Goal: Task Accomplishment & Management: Manage account settings

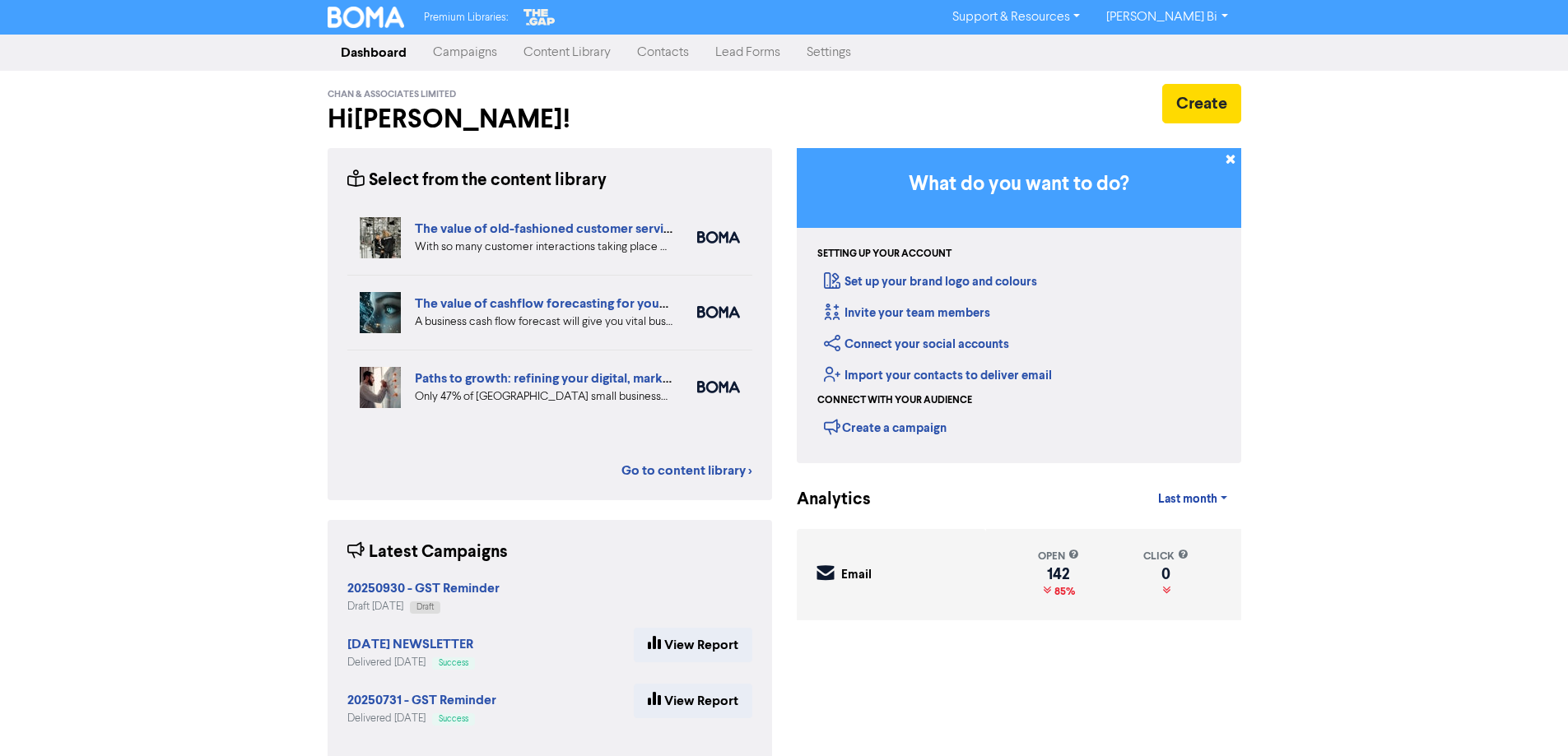
click at [648, 52] on link "Contacts" at bounding box center [662, 52] width 78 height 32
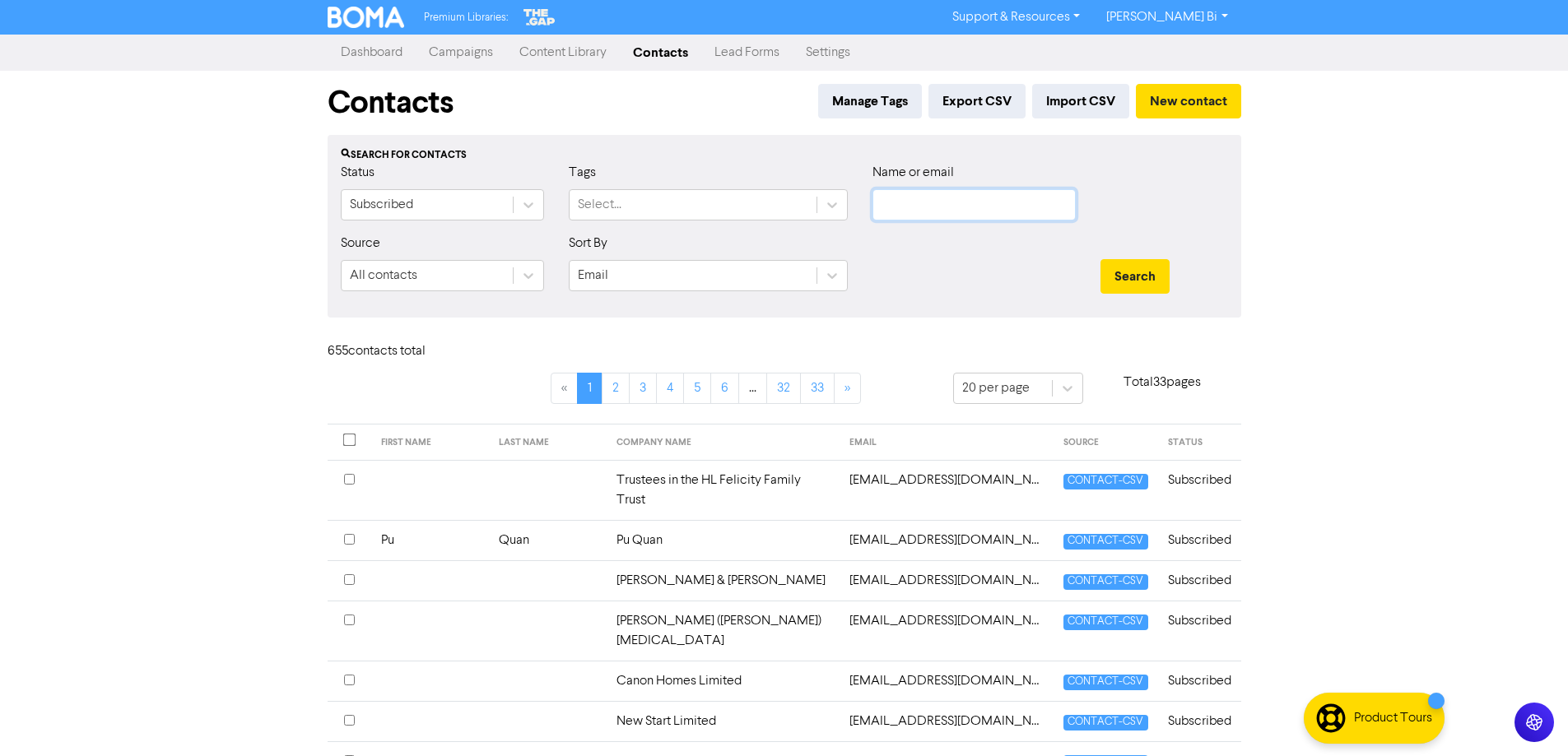
click at [948, 208] on input "text" at bounding box center [974, 205] width 203 height 32
paste input "Lake Tekapo Motel Limited"
drag, startPoint x: 1173, startPoint y: 272, endPoint x: 1143, endPoint y: 275, distance: 30.1
click at [1171, 270] on div "Search" at bounding box center [1164, 276] width 128 height 34
click at [1143, 275] on button "Search" at bounding box center [1135, 276] width 69 height 34
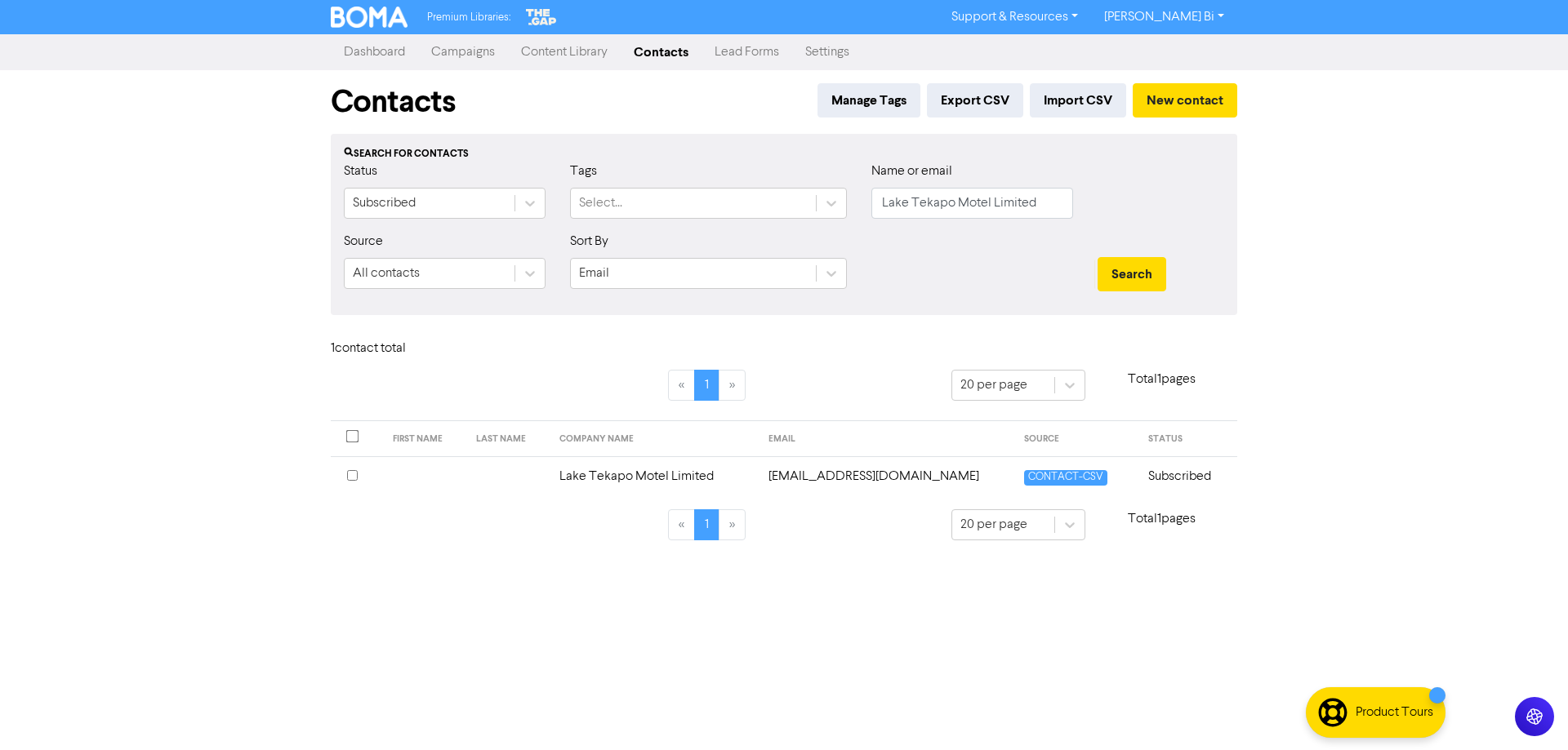
click at [350, 479] on input "checkbox" at bounding box center [352, 475] width 11 height 11
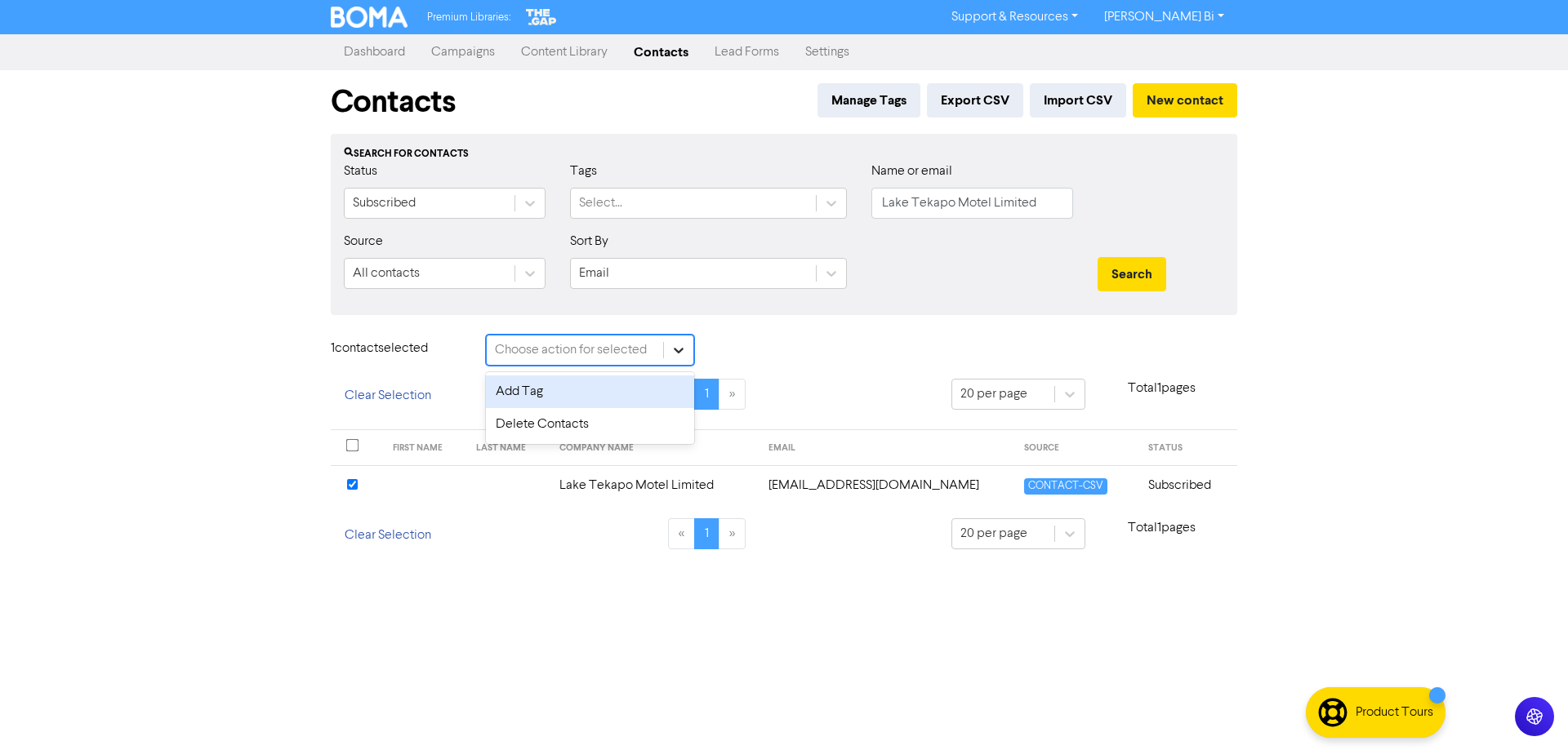
click at [670, 347] on icon at bounding box center [678, 350] width 17 height 17
click at [604, 429] on div "Delete Contacts" at bounding box center [589, 424] width 208 height 32
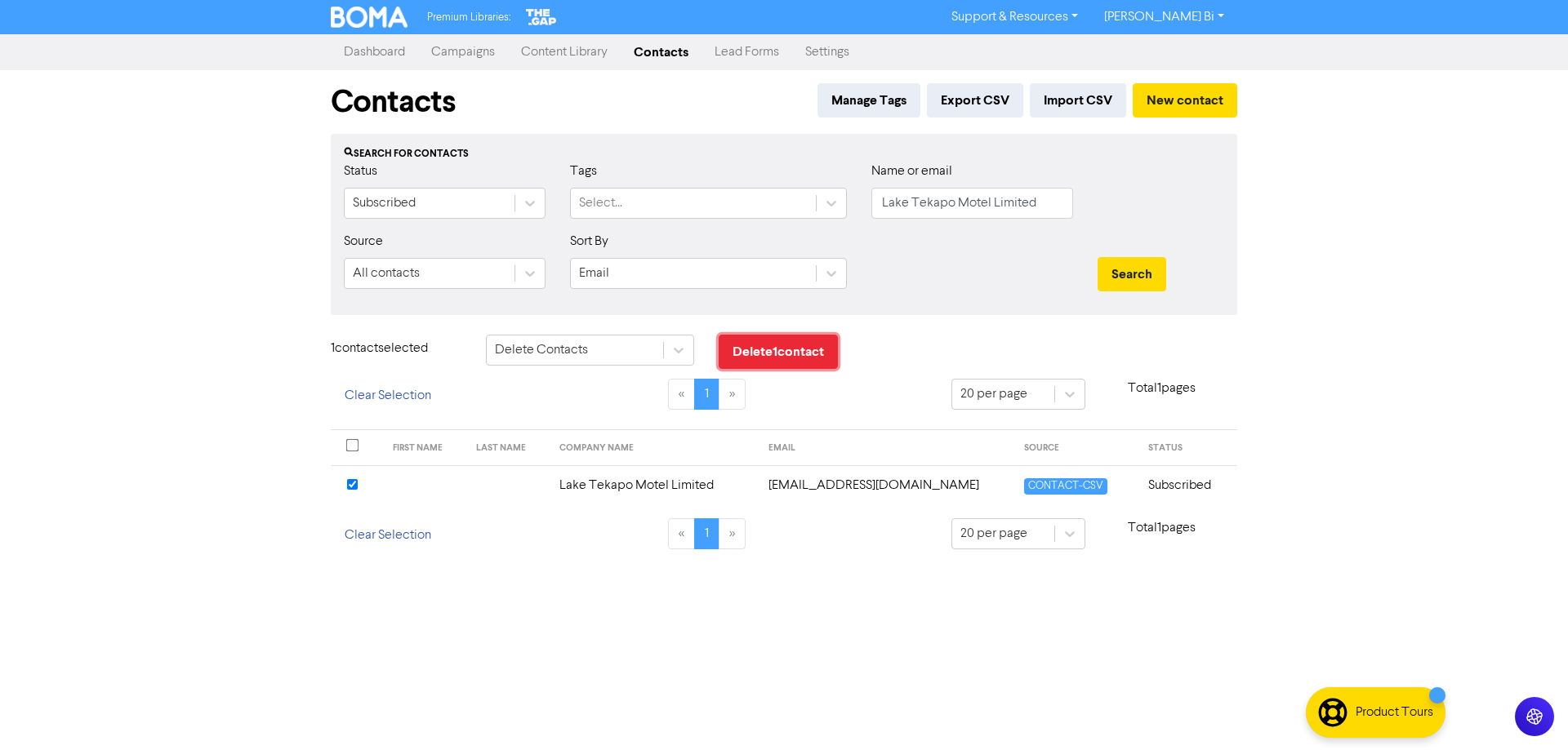
click at [750, 356] on button "Delete 1 contact" at bounding box center [778, 352] width 119 height 34
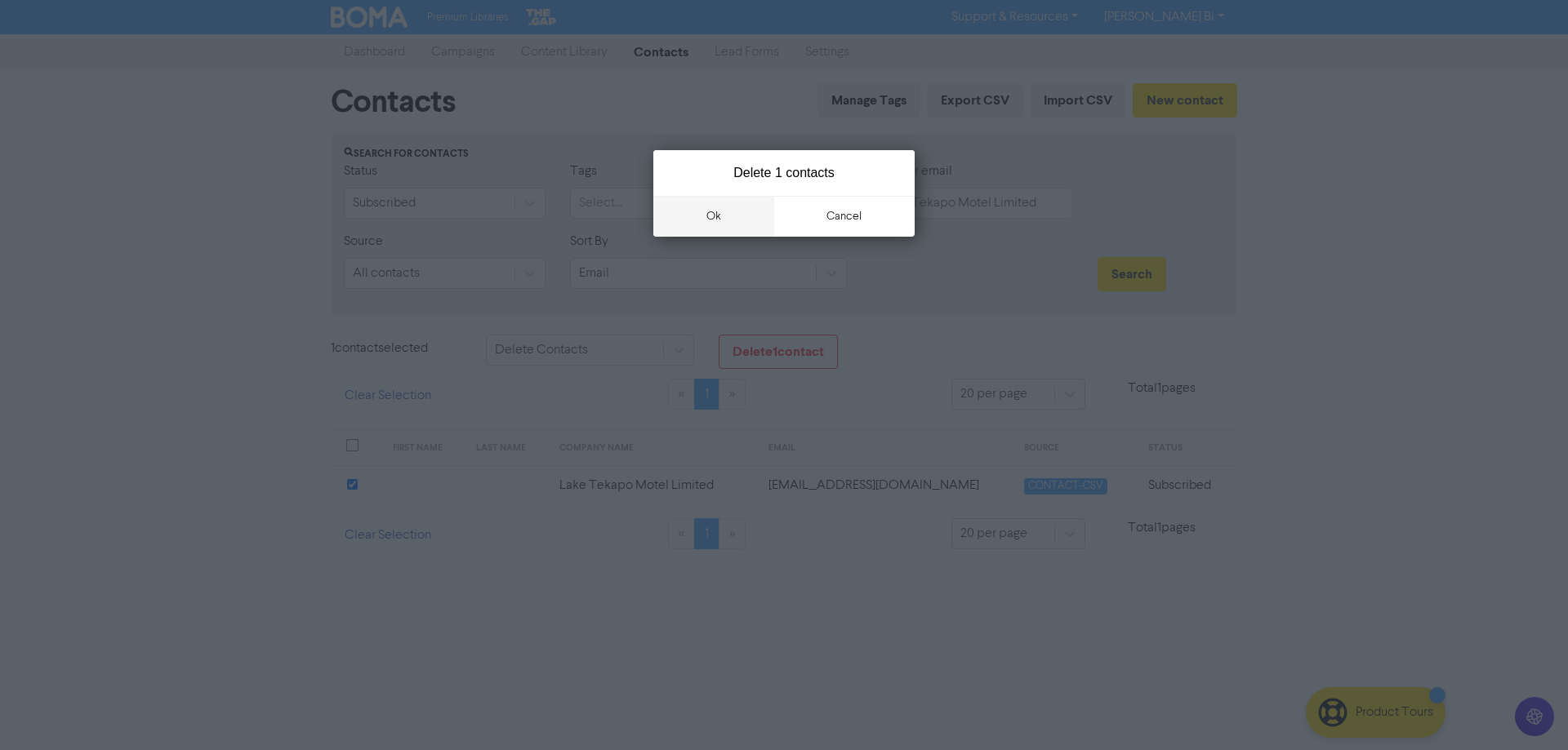
click at [691, 211] on button "ok" at bounding box center [714, 217] width 121 height 41
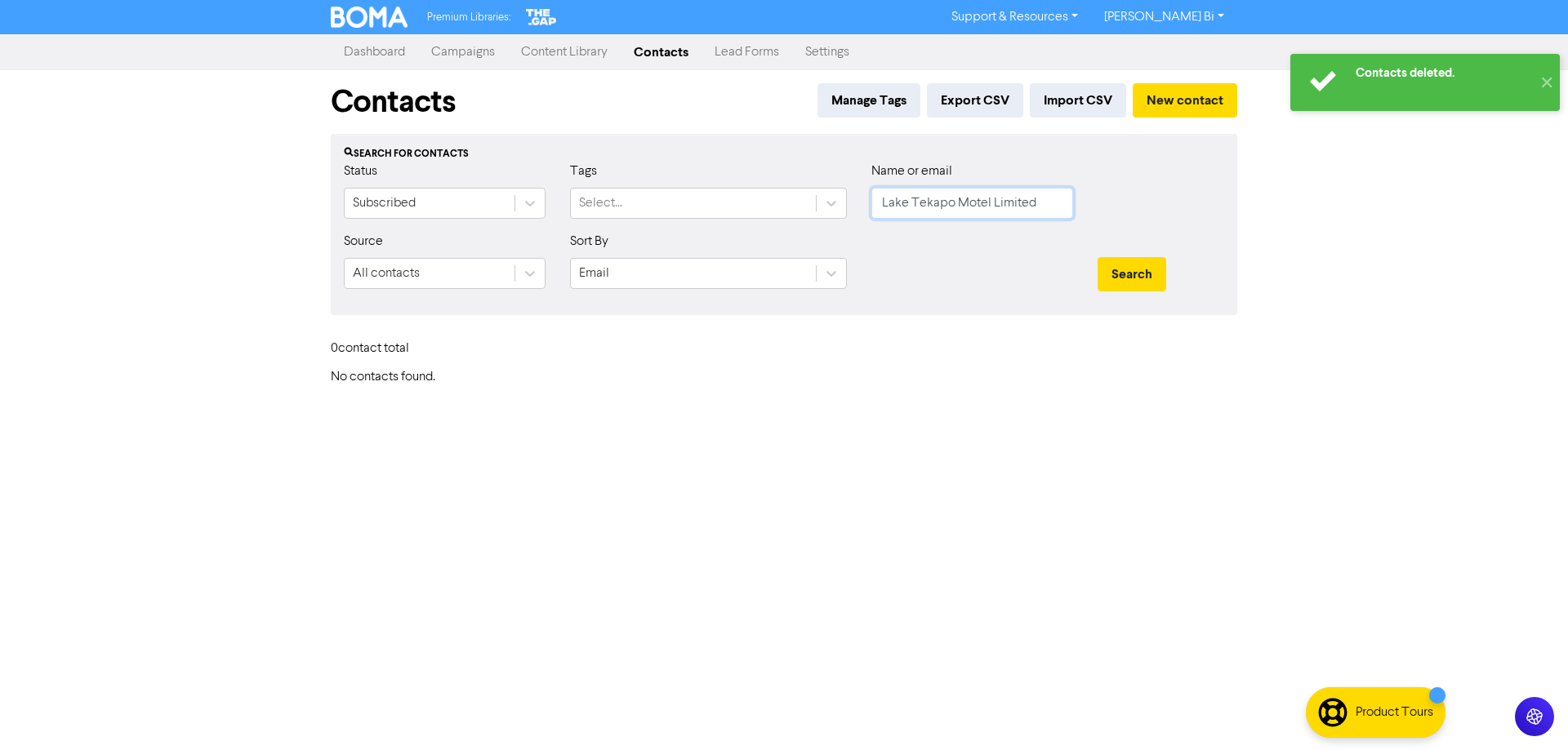
drag, startPoint x: 1043, startPoint y: 202, endPoint x: 1032, endPoint y: 241, distance: 40.5
click at [657, 172] on div "Status Subscribed Tags Select... Name or email Lake Tekapo Motel Limited" at bounding box center [784, 196] width 905 height 70
paste input "Witop Investment"
drag, startPoint x: 1125, startPoint y: 263, endPoint x: 784, endPoint y: 322, distance: 346.1
click at [1122, 261] on button "Search" at bounding box center [1131, 273] width 68 height 34
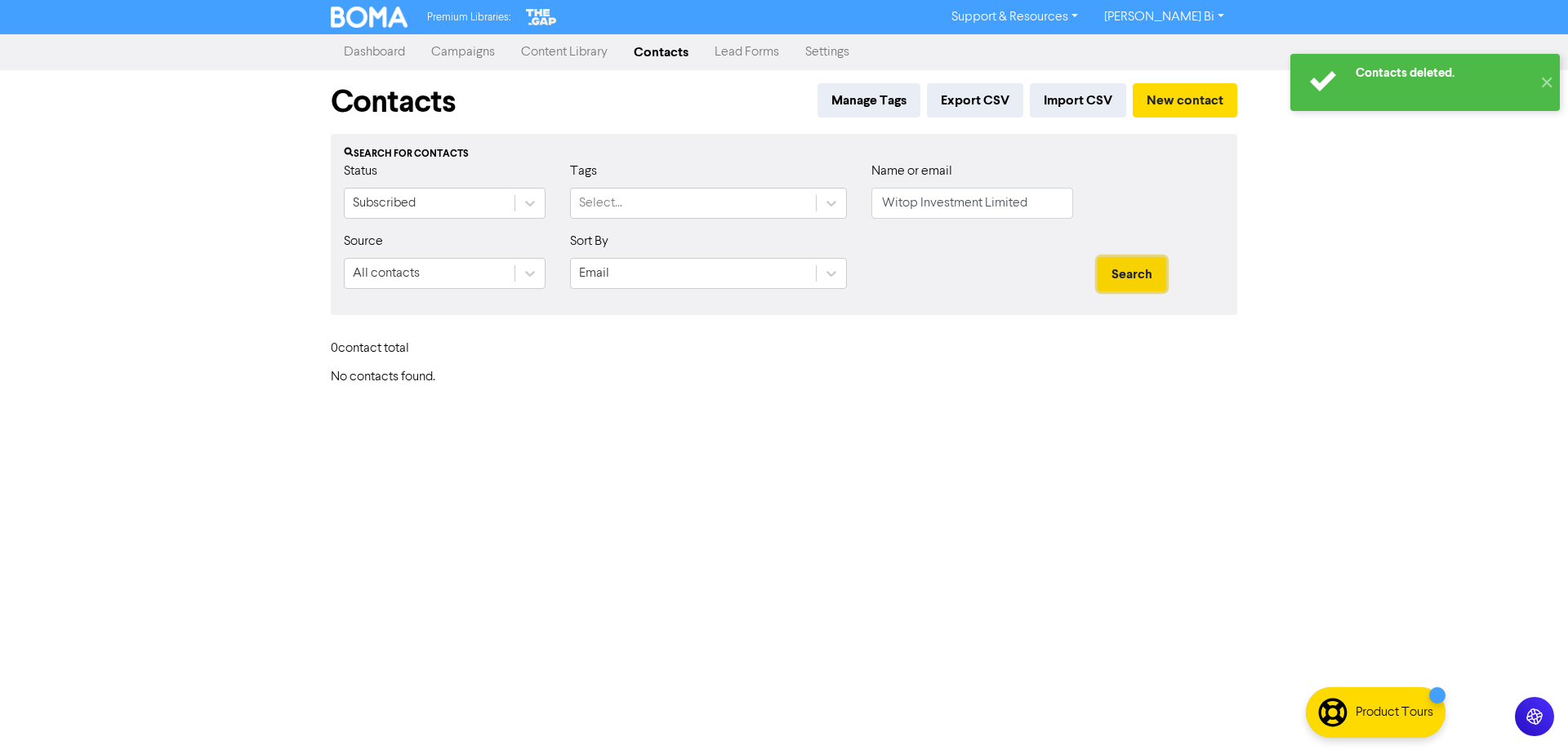
click at [1138, 274] on button "Search" at bounding box center [1131, 273] width 68 height 34
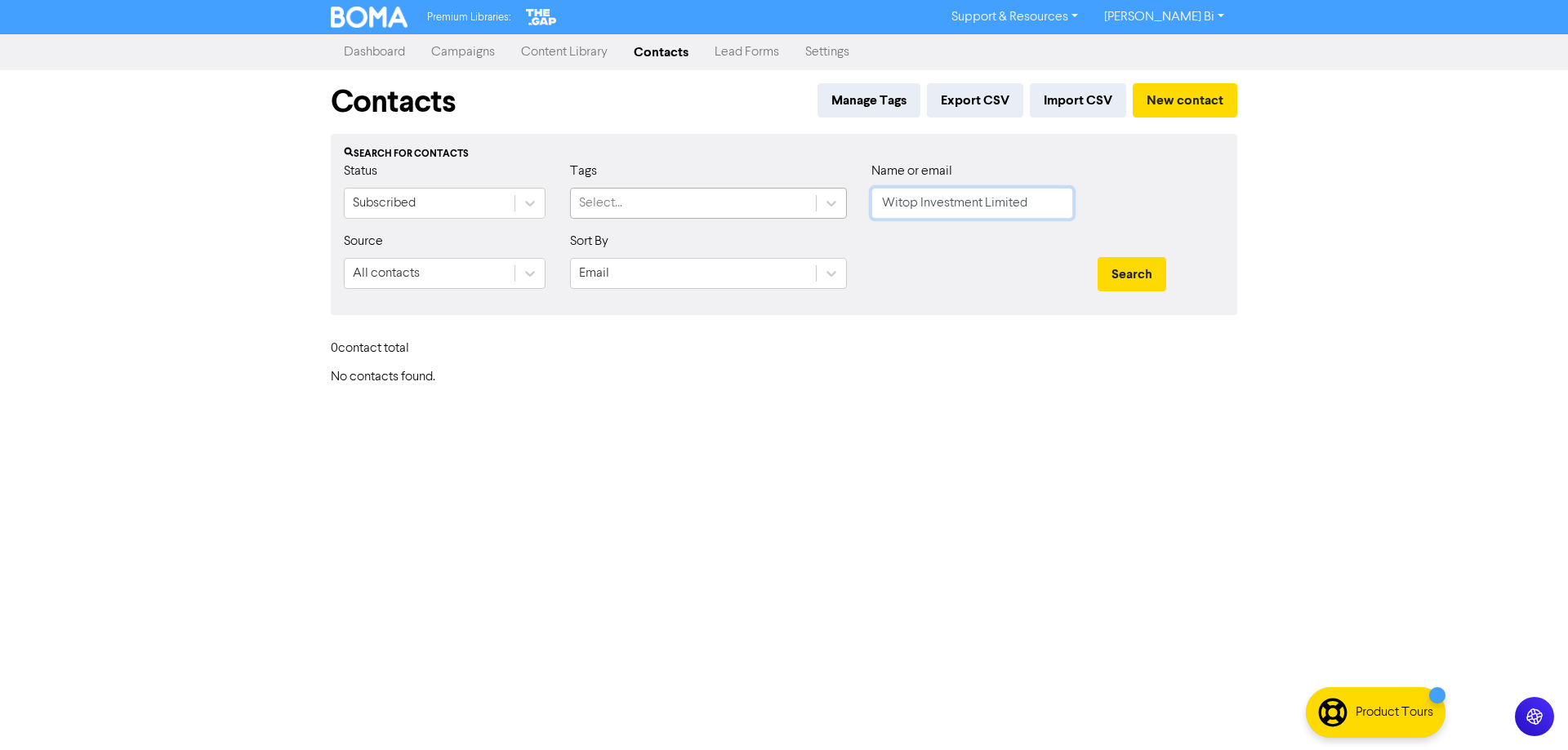
drag, startPoint x: 1041, startPoint y: 214, endPoint x: 792, endPoint y: 211, distance: 249.0
click at [670, 180] on div "Status Subscribed Tags Select... Name or email Witop Investment Limited" at bounding box center [784, 196] width 905 height 70
paste input "[EMAIL_ADDRESS][DOMAIN_NAME]"
type input "[EMAIL_ADDRESS][DOMAIN_NAME]"
click at [1148, 271] on button "Search" at bounding box center [1131, 273] width 68 height 34
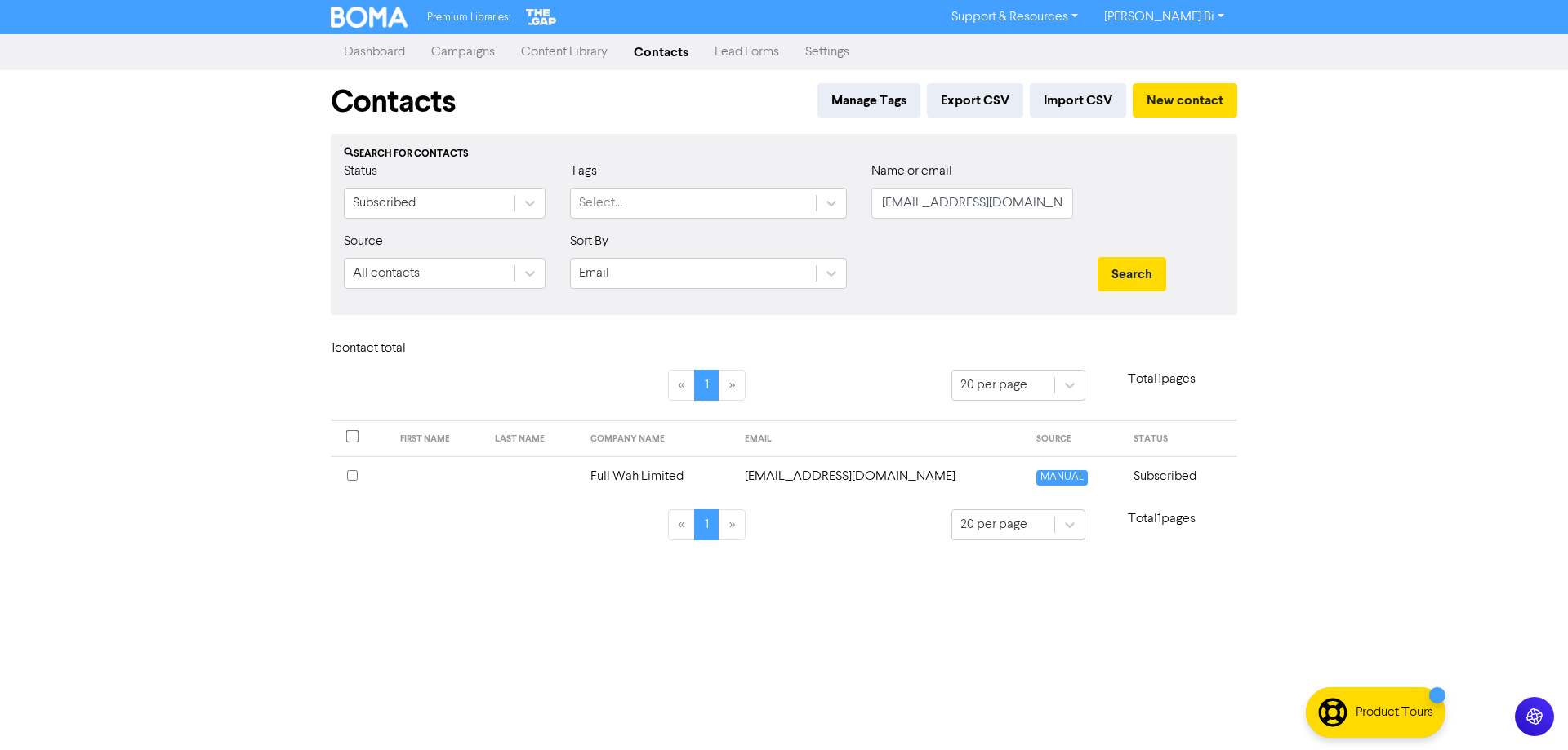
click at [353, 472] on input "checkbox" at bounding box center [352, 475] width 11 height 11
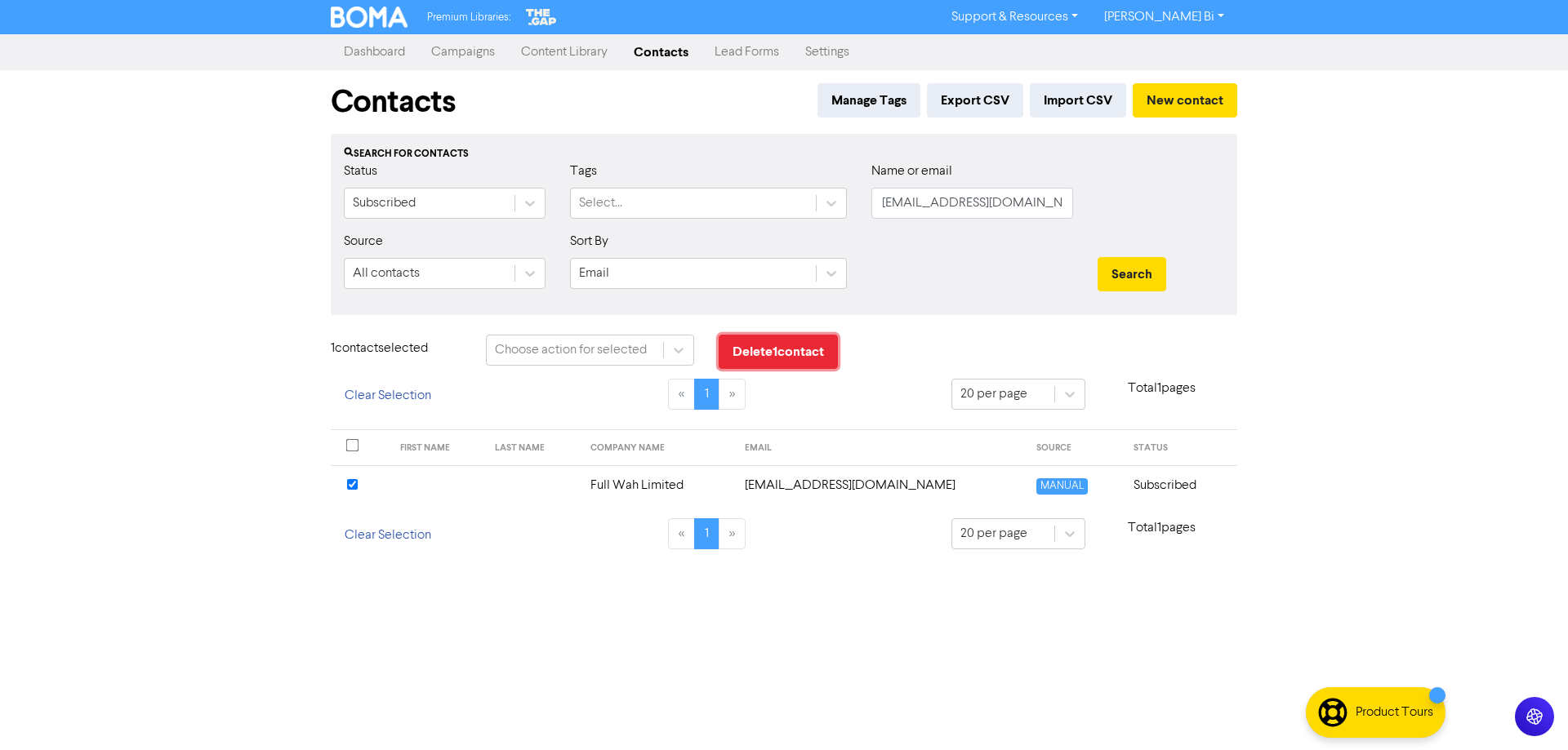
click at [792, 351] on button "Delete 1 contact" at bounding box center [778, 352] width 119 height 34
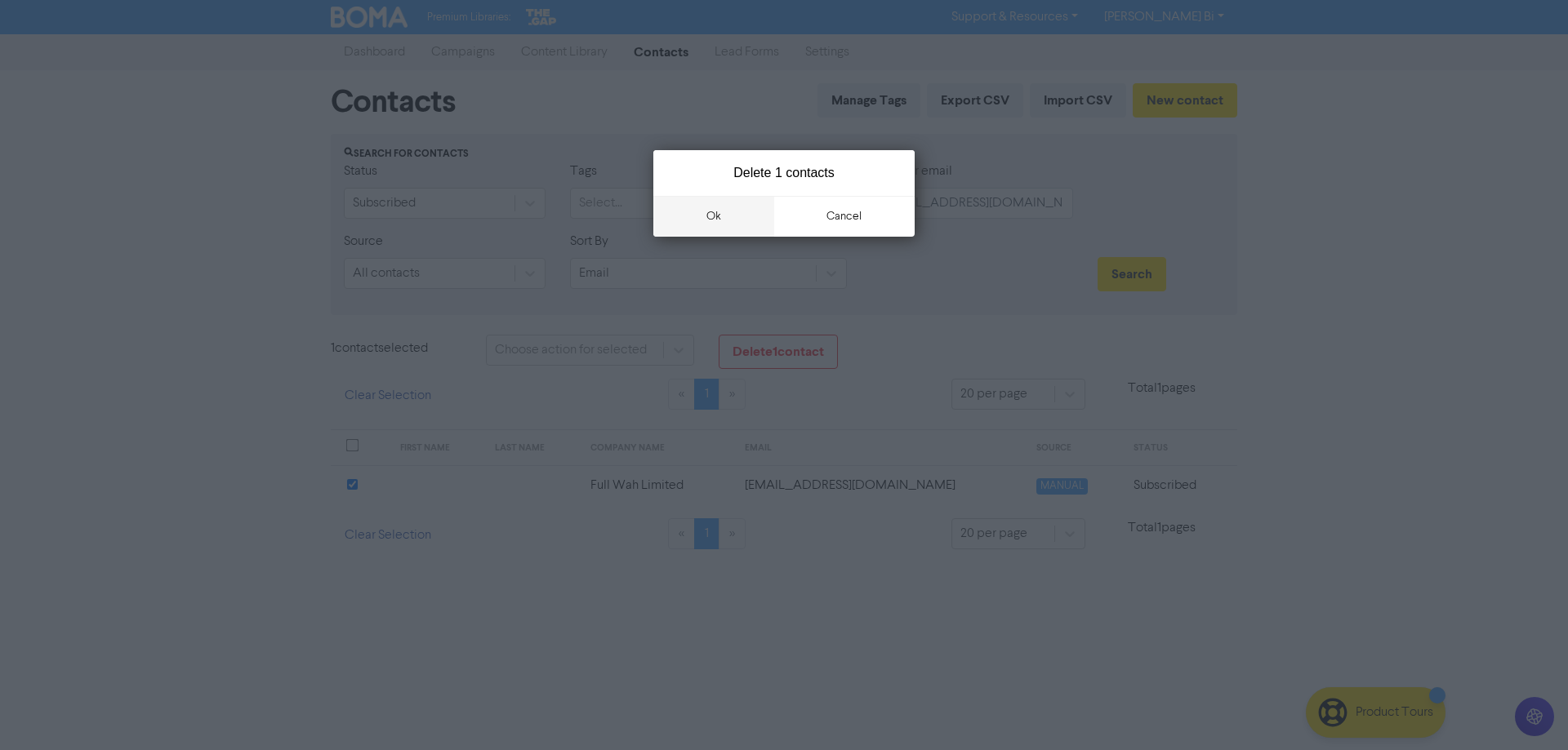
click at [713, 224] on button "ok" at bounding box center [714, 217] width 121 height 41
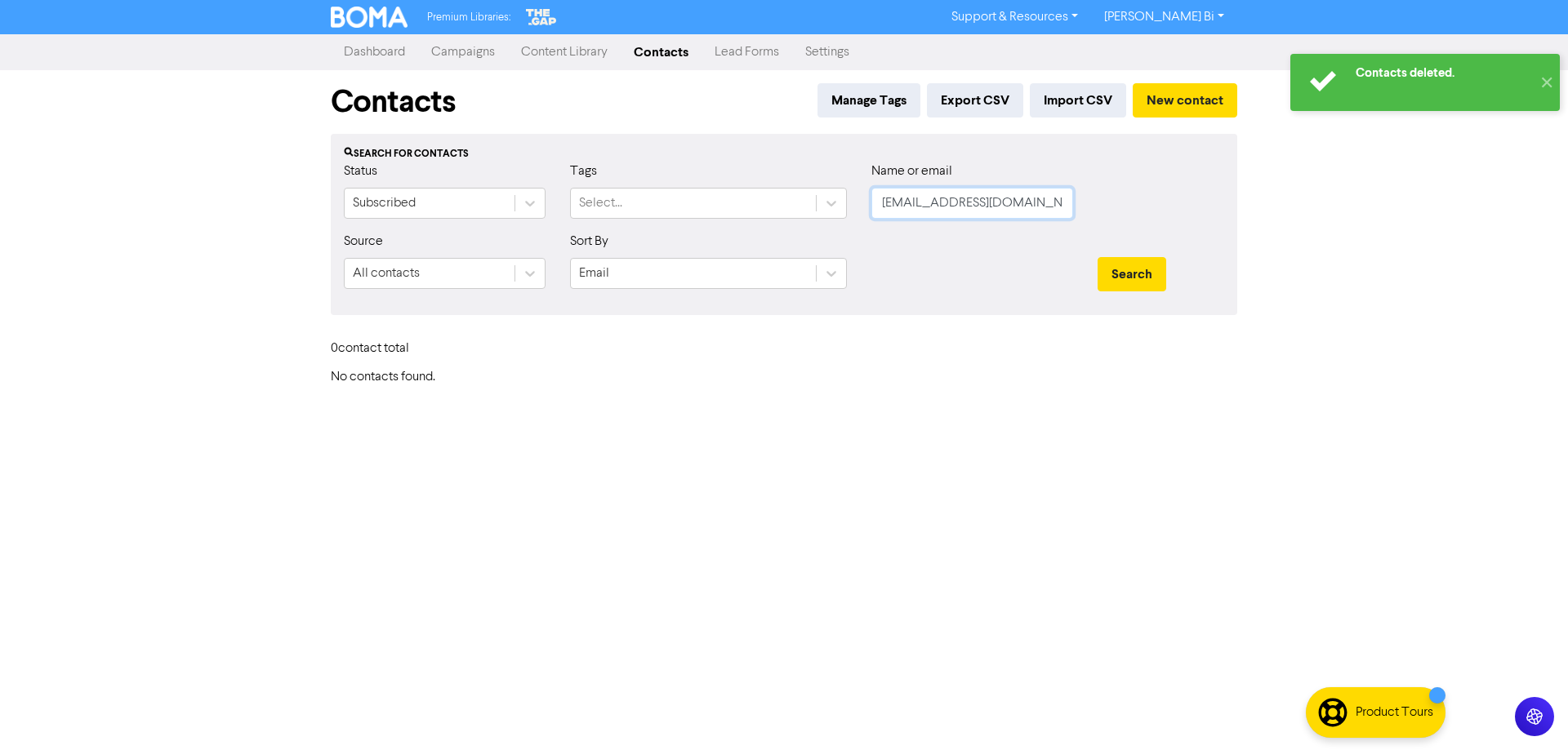
drag, startPoint x: 1017, startPoint y: 200, endPoint x: 349, endPoint y: 140, distance: 670.7
click at [410, 172] on div "Status Subscribed Tags Select... Name or email [EMAIL_ADDRESS][DOMAIN_NAME]" at bounding box center [784, 196] width 905 height 70
click at [1097, 257] on button "Search" at bounding box center [1131, 273] width 68 height 34
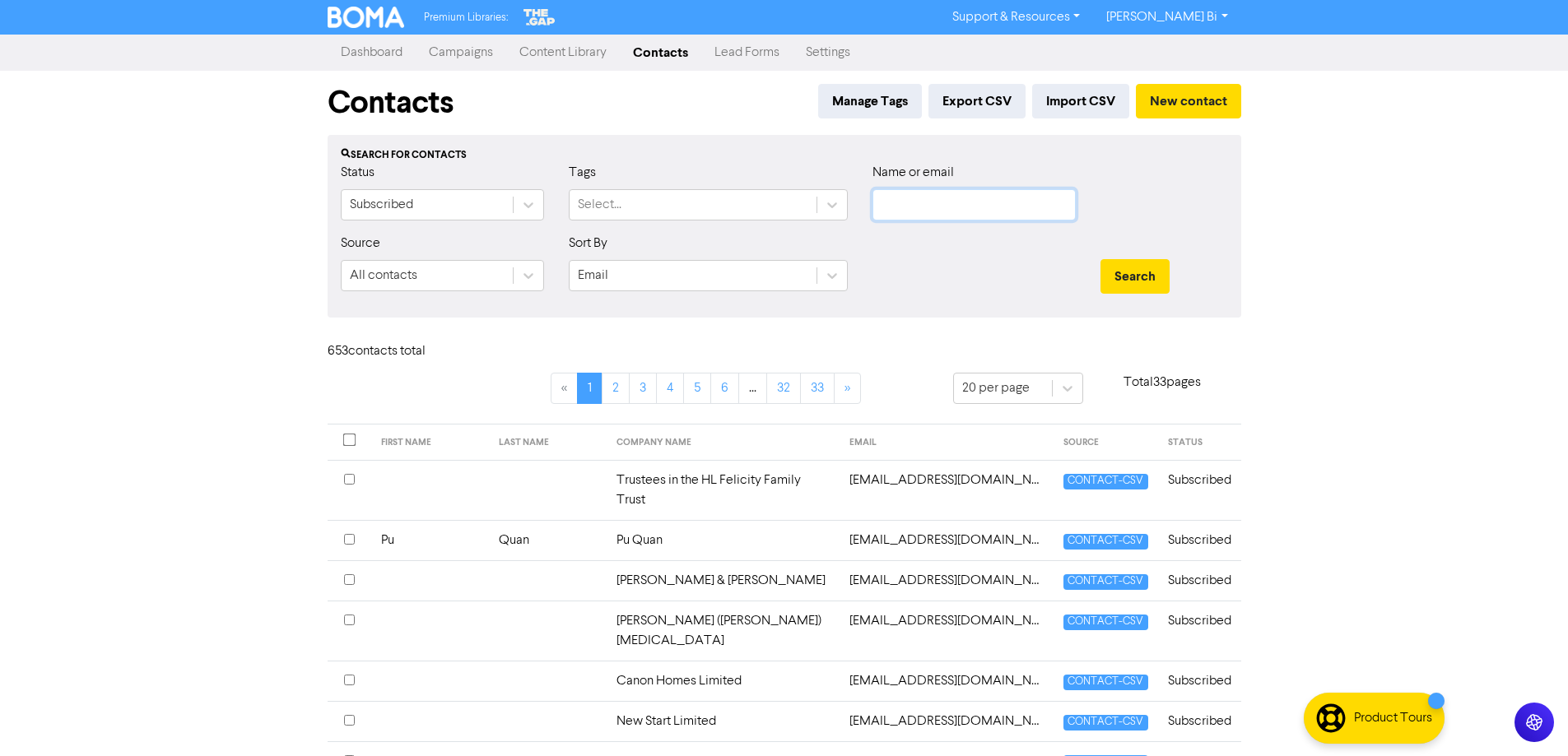
click at [928, 200] on input "text" at bounding box center [974, 205] width 203 height 32
paste input "Full Wah Limited"
type input "Full Wah Limited"
drag, startPoint x: 1142, startPoint y: 284, endPoint x: 1048, endPoint y: 42, distance: 259.6
click at [1140, 283] on button "Search" at bounding box center [1135, 276] width 69 height 34
